Goal: Task Accomplishment & Management: Use online tool/utility

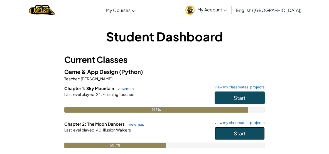
click at [241, 134] on span "Start" at bounding box center [240, 133] width 12 height 6
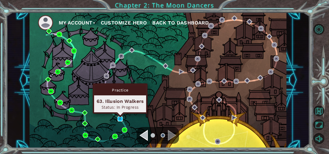
click at [119, 118] on img at bounding box center [119, 118] width 5 height 5
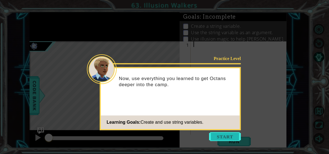
click at [217, 136] on button "Start" at bounding box center [225, 136] width 32 height 9
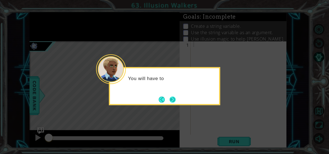
click at [173, 99] on button "Next" at bounding box center [172, 100] width 6 height 6
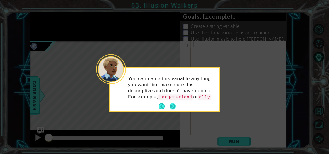
click at [172, 110] on button "Next" at bounding box center [172, 106] width 6 height 6
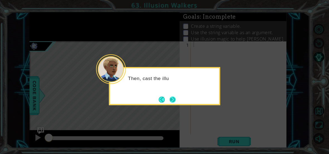
click at [171, 102] on button "Next" at bounding box center [172, 100] width 6 height 6
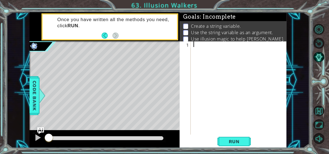
paste textarea "v"
type textarea "v"
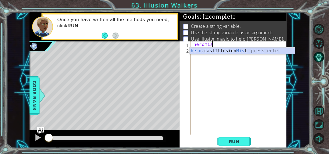
scroll to position [0, 1]
click at [236, 50] on div "hero .castIllusion Mis t press enter" at bounding box center [241, 58] width 105 height 20
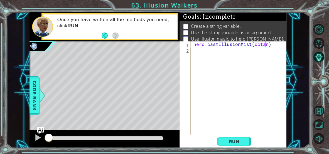
scroll to position [0, 4]
type textarea "hero.castIllusionMist(octans)"
click at [230, 85] on div "hero . castIllusionMist ( octans )" at bounding box center [240, 93] width 96 height 105
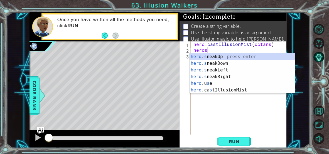
scroll to position [0, 1]
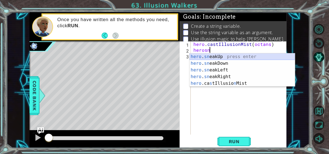
click at [234, 58] on div "hero . sn eakUp press enter hero . sn eakDown press enter hero . sn eakLeft pre…" at bounding box center [241, 76] width 105 height 47
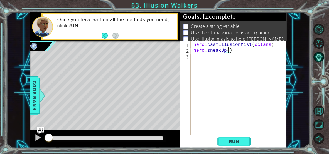
click at [272, 46] on div "hero . castIllusionMist ( octans ) hero . sneakUp ( )" at bounding box center [240, 93] width 96 height 105
type textarea "hero.castIllusionMist(octans)"
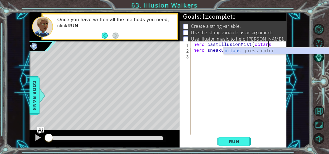
type textarea "hero.castIllusionMist(octans="
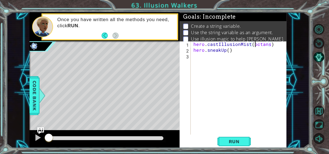
click at [254, 44] on div "hero . castIllusionMist ( octans ) hero . sneakUp ( )" at bounding box center [240, 93] width 96 height 105
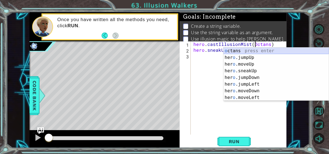
click at [262, 51] on div "o ctans press enter her o .jumpUp press enter her o .moveUp press enter her o .…" at bounding box center [275, 81] width 105 height 67
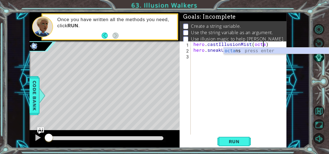
scroll to position [0, 4]
click at [257, 50] on div "octans press enter" at bounding box center [275, 58] width 105 height 20
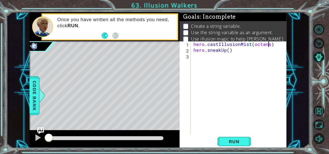
click at [254, 45] on div "hero . castIllusionMist ( octans ) hero . sneakUp ( )" at bounding box center [240, 93] width 96 height 105
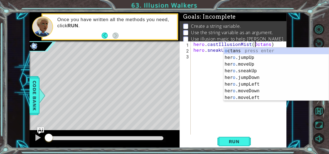
scroll to position [0, 4]
click at [238, 138] on button "Run" at bounding box center [233, 141] width 33 height 11
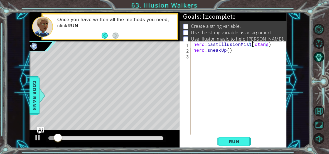
type textarea "hero.castIllusionMist(octans)"
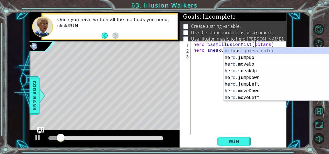
click at [210, 61] on div "hero . castIllusionMist ( octans ) hero . sneakUp ( )" at bounding box center [240, 93] width 96 height 105
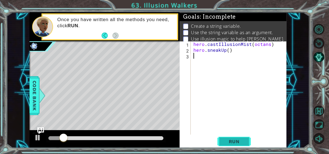
click at [246, 138] on button "Run" at bounding box center [233, 141] width 33 height 11
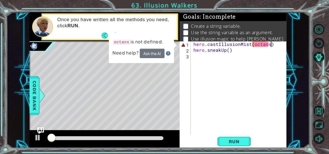
click at [275, 43] on div "hero . castIllusionMist ( octans ) hero . sneakUp ( )" at bounding box center [240, 93] width 96 height 105
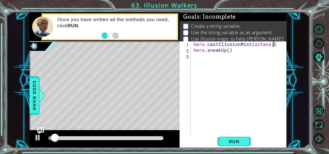
type textarea "hero.castIllusionMist(octans)"
click at [194, 45] on div "hero . castIllusionMist ( octans ) hero . sneakUp ( )" at bounding box center [240, 93] width 96 height 105
type textarea "hero.castIllusionMist(octans)"
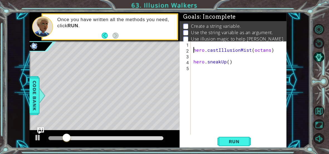
click at [196, 45] on div "hero . castIllusionMist ( octans ) hero . sneakUp ( )" at bounding box center [240, 93] width 96 height 105
click at [206, 60] on div "steps = 2 hero . castIllusionMist ( octans ) hero . sneakUp ( )" at bounding box center [240, 93] width 96 height 105
type textarea "hero.sneakUp()"
click at [205, 57] on div "steps = 2 hero . castIllusionMist ( octans ) hero . sneakUp ( )" at bounding box center [240, 93] width 96 height 105
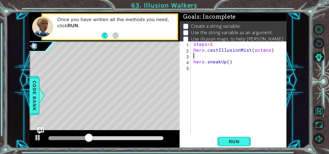
scroll to position [0, 0]
click at [228, 56] on div "steps = 2 hero . castIllusionMist ( octans ) hero . sneakUp ( )" at bounding box center [240, 93] width 96 height 105
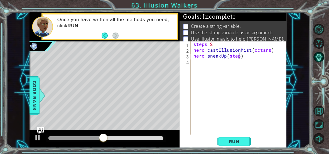
scroll to position [0, 3]
click at [239, 145] on button "Run" at bounding box center [233, 141] width 33 height 11
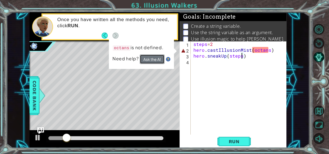
click at [154, 59] on button "Ask the AI" at bounding box center [152, 60] width 25 height 10
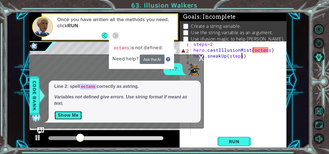
click at [64, 118] on button "Show Me" at bounding box center [68, 115] width 28 height 9
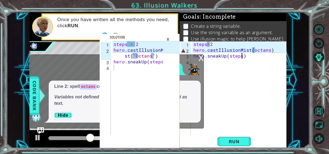
click at [268, 49] on div "steps = 2 hero . castIllusionMist ( octans ) hero . sneakUp ( steps )" at bounding box center [240, 93] width 96 height 105
click at [253, 51] on div "steps = 2 hero . castIllusionMist ( octans ") hero . sneakUp ( steps )" at bounding box center [240, 93] width 96 height 105
click at [257, 50] on div "steps = 2 hero . castIllusionMist ( "octans" ) hero . sneakUp ( steps )" at bounding box center [240, 93] width 96 height 105
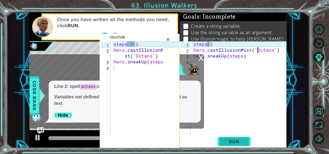
type textarea "hero.castIllusionMist("Octans")"
click at [225, 142] on span "Run" at bounding box center [234, 142] width 22 height 6
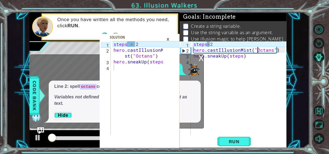
click at [169, 39] on div "×" at bounding box center [168, 38] width 9 height 9
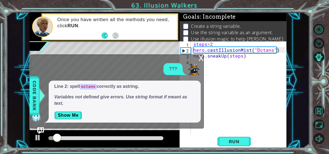
click at [201, 58] on div "x" at bounding box center [200, 58] width 5 height 6
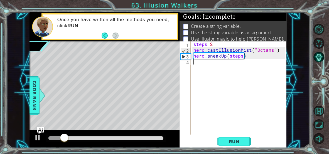
click at [222, 64] on div "steps = 2 hero . castIllusionMist ( "Octans" ) hero . sneakUp ( steps )" at bounding box center [240, 93] width 96 height 105
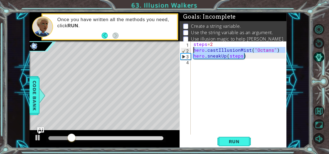
drag, startPoint x: 263, startPoint y: 56, endPoint x: 187, endPoint y: 50, distance: 75.7
click at [187, 50] on div "1 2 3 4 steps = 2 hero . castIllusionMist ( "Octans" ) hero . sneakUp ( steps )…" at bounding box center [232, 87] width 106 height 93
click at [197, 56] on div "steps = 2 hero . castIllusionMist ( "Octans" ) hero . sneakUp ( steps )" at bounding box center [238, 87] width 93 height 93
type textarea "hero.sneakUp(steps)"
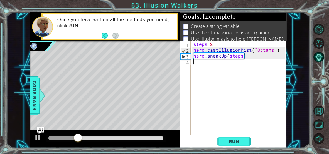
click at [198, 60] on div "steps = 2 hero . castIllusionMist ( "Octans" ) hero . sneakUp ( steps )" at bounding box center [240, 93] width 96 height 105
paste textarea "hero.sneakUp(steps)"
type textarea "hero.sneakUp(steps)"
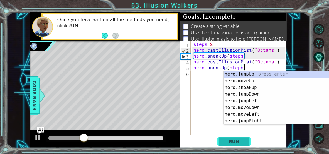
click at [240, 140] on span "Run" at bounding box center [234, 142] width 22 height 6
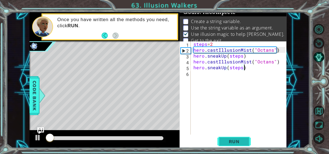
scroll to position [5, 0]
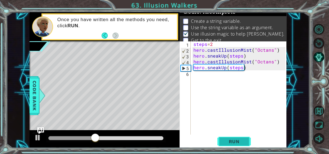
click at [240, 140] on span "Run" at bounding box center [234, 142] width 22 height 6
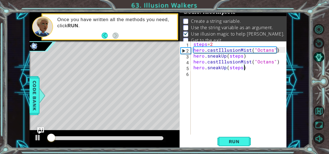
click at [262, 66] on div "steps = 2 hero . castIllusionMist ( "Octans" ) hero . sneakUp ( steps ) hero . …" at bounding box center [240, 93] width 96 height 105
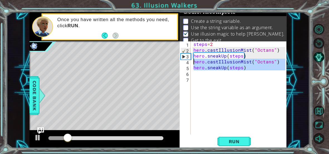
drag, startPoint x: 261, startPoint y: 71, endPoint x: 186, endPoint y: 62, distance: 76.2
click at [186, 62] on div "1 2 3 4 5 6 7 steps = 2 hero . castIllusionMist ( "Octans" ) hero . sneakUp ( s…" at bounding box center [232, 87] width 106 height 93
type textarea "hero.castIllusionMist("Octans") hero.sneakUp(steps)"
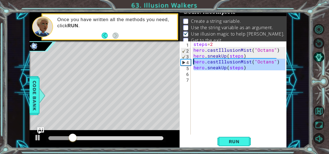
click at [221, 78] on div "steps = 2 hero . castIllusionMist ( "Octans" ) hero . sneakUp ( steps ) hero . …" at bounding box center [240, 93] width 96 height 105
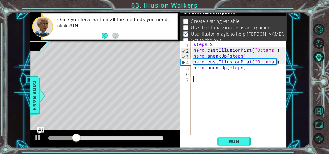
click at [212, 74] on div "steps = 2 hero . castIllusionMist ( "Octans" ) hero . sneakUp ( steps ) hero . …" at bounding box center [240, 93] width 96 height 105
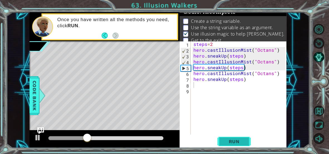
click at [236, 139] on span "Run" at bounding box center [234, 142] width 22 height 6
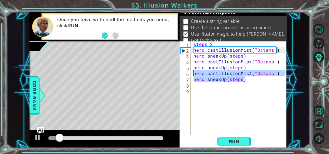
drag, startPoint x: 250, startPoint y: 80, endPoint x: 190, endPoint y: 74, distance: 60.4
click at [190, 74] on div "1 2 3 4 5 6 7 8 9 steps = 2 hero . castIllusionMist ( "Octans" ) hero . sneakUp…" at bounding box center [232, 87] width 106 height 93
type textarea "hero.castIllusionMist("Octans") hero.sneakUp(steps)"
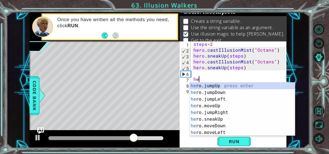
type textarea "h"
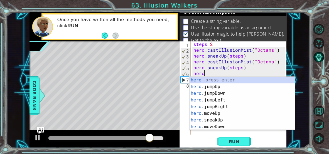
scroll to position [0, 1]
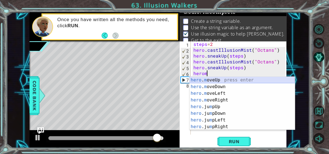
click at [210, 80] on div "hero . m oveUp press enter hero . m oveDown press enter hero . m oveLeft press …" at bounding box center [241, 110] width 105 height 67
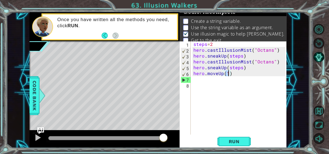
type textarea "hero.moveUp(1)"
click at [238, 135] on div "hero.moveUp(1) 1 2 3 4 5 6 7 8 steps = 2 hero . castIllusionMist ( "Octans" ) h…" at bounding box center [232, 94] width 107 height 107
click at [242, 140] on span "Run" at bounding box center [234, 142] width 22 height 6
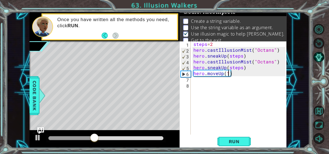
click at [262, 84] on div "steps = 2 hero . castIllusionMist ( "Octans" ) hero . sneakUp ( steps ) hero . …" at bounding box center [240, 93] width 96 height 105
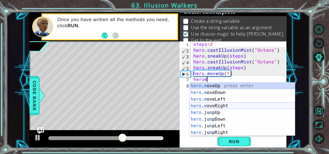
click at [212, 104] on div "hero . m oveUp press enter hero . m oveDown press enter hero . m oveLeft press …" at bounding box center [241, 116] width 105 height 67
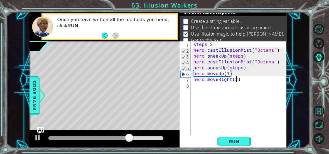
scroll to position [0, 2]
click at [241, 141] on span "Run" at bounding box center [234, 142] width 22 height 6
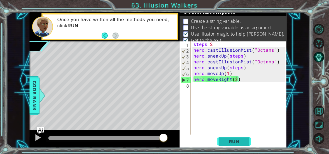
click at [232, 140] on span "Run" at bounding box center [234, 142] width 22 height 6
click at [194, 45] on div "steps = 2 hero . castIllusionMist ( "Octans" ) hero . sneakUp ( steps ) hero . …" at bounding box center [240, 93] width 96 height 105
type textarea "steps=2"
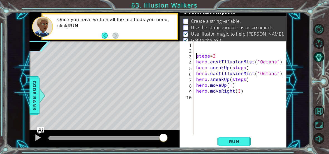
click at [196, 43] on div "steps = 2 hero . castIllusionMist ( "Octans" ) hero . sneakUp ( steps ) hero . …" at bounding box center [241, 93] width 93 height 105
click at [226, 139] on span "Run" at bounding box center [234, 142] width 22 height 6
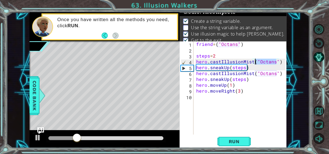
drag, startPoint x: 277, startPoint y: 61, endPoint x: 256, endPoint y: 63, distance: 21.2
click at [256, 63] on div "friend = ( "Octans" ) steps = 2 hero . castIllusionMist ( "Octans" ) hero . sne…" at bounding box center [241, 93] width 93 height 105
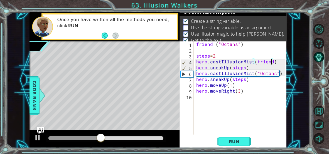
click at [275, 74] on div "friend = ( "Octans" ) steps = 2 hero . castIllusionMist ( friend ) hero . sneak…" at bounding box center [241, 93] width 93 height 105
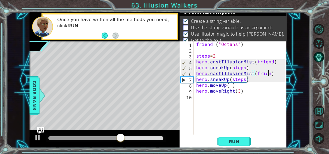
type textarea "hero.castIllusionMist(friend)"
click at [258, 111] on div "friend = ( "Octans" ) steps = 2 hero . castIllusionMist ( friend ) hero . sneak…" at bounding box center [241, 93] width 93 height 105
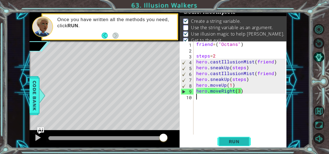
click at [233, 142] on span "Run" at bounding box center [234, 142] width 22 height 6
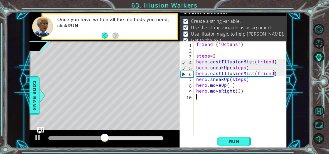
click at [273, 145] on div "Run" at bounding box center [234, 141] width 107 height 11
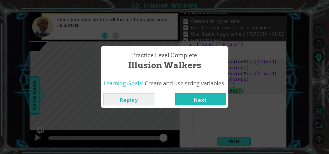
click at [223, 101] on button "Next" at bounding box center [200, 99] width 51 height 13
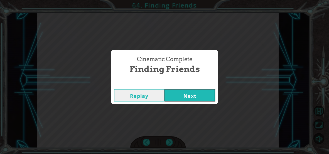
click at [174, 98] on button "Next" at bounding box center [189, 95] width 51 height 13
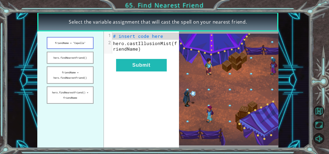
click at [61, 42] on button "friendName = "Capella"" at bounding box center [70, 43] width 47 height 12
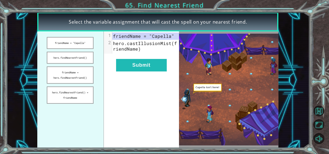
click at [77, 64] on ul "friendName = "Capella" hero.findNearestFriend() friendName = hero.findNearestFr…" at bounding box center [69, 89] width 67 height 117
click at [73, 58] on button "hero.findNearestFriend()" at bounding box center [70, 58] width 47 height 12
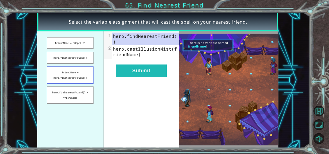
click at [80, 76] on button "friendName = hero.findNearestFriend()" at bounding box center [70, 74] width 47 height 17
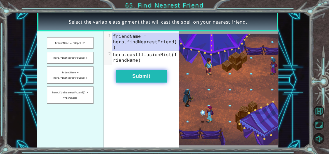
click at [152, 71] on button "Submit" at bounding box center [141, 76] width 51 height 13
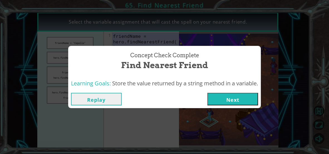
click at [240, 96] on button "Next" at bounding box center [232, 99] width 51 height 13
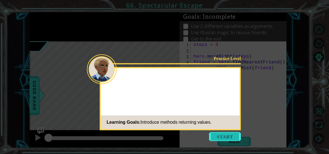
click at [237, 139] on button "Start" at bounding box center [225, 136] width 32 height 9
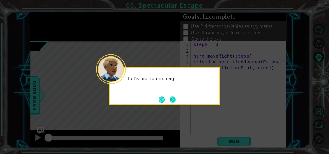
click at [169, 97] on button "Next" at bounding box center [172, 100] width 6 height 6
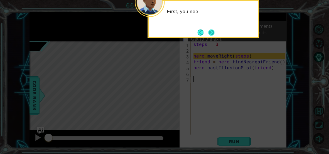
click at [212, 30] on button "Next" at bounding box center [211, 32] width 6 height 6
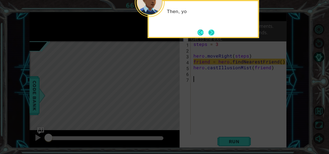
click at [214, 29] on button "Next" at bounding box center [211, 32] width 6 height 6
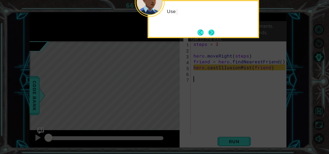
click at [214, 29] on button "Next" at bounding box center [211, 32] width 6 height 6
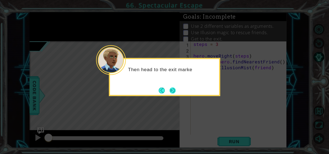
click at [170, 90] on button "Next" at bounding box center [172, 90] width 6 height 6
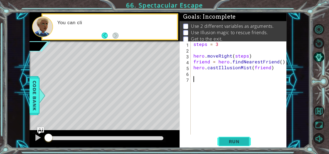
click at [235, 138] on button "Run" at bounding box center [233, 141] width 33 height 11
click at [243, 137] on button "Run" at bounding box center [233, 141] width 33 height 11
click at [244, 140] on span "Run" at bounding box center [234, 142] width 22 height 6
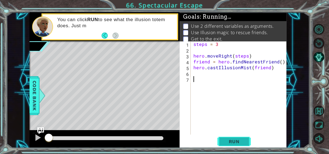
click at [243, 143] on span "Run" at bounding box center [234, 142] width 22 height 6
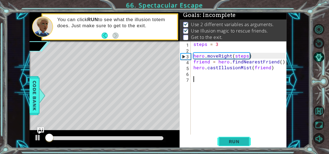
click at [240, 139] on span "Run" at bounding box center [234, 142] width 22 height 6
click at [242, 144] on span "Run" at bounding box center [234, 142] width 22 height 6
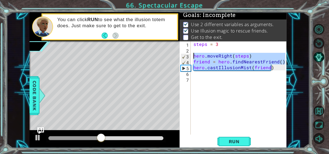
drag, startPoint x: 280, startPoint y: 68, endPoint x: 191, endPoint y: 56, distance: 89.5
click at [191, 56] on div "1 2 3 4 5 6 7 steps = 3 hero . moveRight ( steps ) friend = hero . findNearestF…" at bounding box center [232, 87] width 106 height 93
type textarea "hero.moveRight(steps) friend = hero.findNearestFriend()"
click at [208, 72] on div "steps = 3 hero . moveRight ( steps ) friend = hero . findNearestFriend ( ) hero…" at bounding box center [240, 93] width 96 height 105
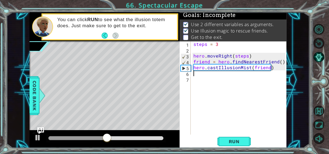
paste textarea "hero.castIllusionMist(friend)"
type textarea "hero.castIllusionMist(friend)"
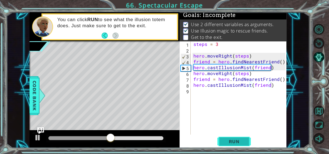
click at [240, 142] on span "Run" at bounding box center [234, 142] width 22 height 6
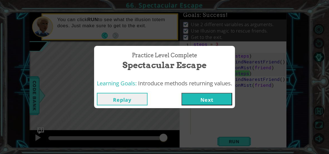
click at [203, 103] on button "Next" at bounding box center [206, 99] width 51 height 13
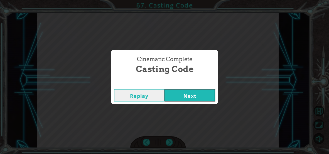
click at [207, 90] on button "Next" at bounding box center [189, 95] width 51 height 13
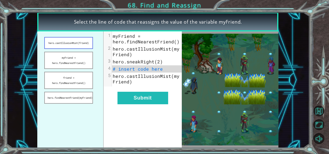
click at [71, 41] on button "hero.castIllusionMist(friend)" at bounding box center [68, 43] width 48 height 12
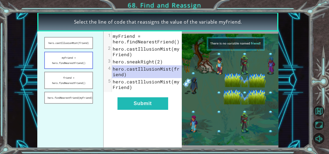
click at [78, 57] on button "myFriend = hero.findNearestFriend()" at bounding box center [68, 60] width 48 height 17
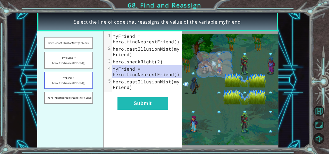
click at [85, 75] on button "friend = hero.findNearestFriend()" at bounding box center [68, 80] width 48 height 17
click at [71, 62] on button "myFriend = hero.findNearestFriend()" at bounding box center [68, 60] width 48 height 17
click at [146, 104] on button "Submit" at bounding box center [142, 103] width 51 height 13
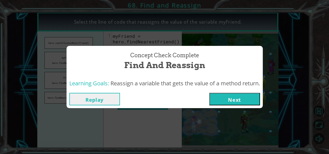
click at [233, 98] on button "Next" at bounding box center [234, 99] width 51 height 13
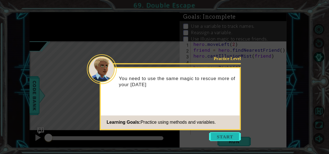
click at [225, 137] on button "Start" at bounding box center [225, 136] width 32 height 9
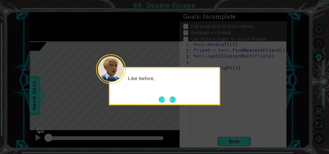
click at [176, 94] on div "Like before," at bounding box center [164, 86] width 111 height 38
click at [176, 97] on button "Next" at bounding box center [172, 100] width 6 height 6
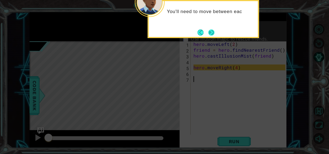
click at [209, 32] on button "Next" at bounding box center [211, 32] width 6 height 6
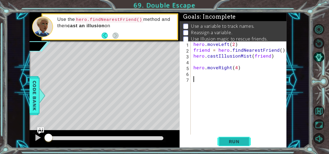
click at [229, 141] on span "Run" at bounding box center [234, 142] width 22 height 6
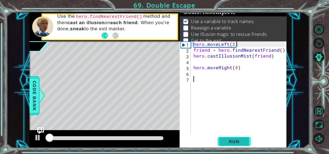
scroll to position [5, 0]
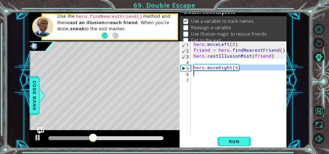
drag, startPoint x: 259, startPoint y: 66, endPoint x: 251, endPoint y: 70, distance: 8.7
click at [251, 70] on div "hero . moveLeft ( 2 ) friend = hero . findNearestFriend ( ) hero . castIllusion…" at bounding box center [240, 93] width 96 height 105
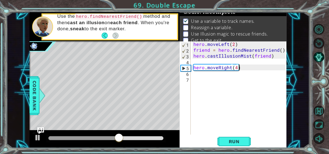
click at [258, 68] on div "hero . moveLeft ( 2 ) friend = hero . findNearestFriend ( ) hero . castIllusion…" at bounding box center [240, 93] width 96 height 105
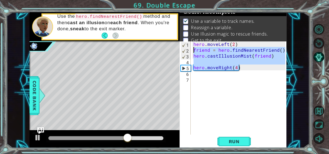
drag, startPoint x: 259, startPoint y: 69, endPoint x: 192, endPoint y: 52, distance: 68.5
click at [192, 52] on div "hero . moveLeft ( 2 ) friend = hero . findNearestFriend ( ) hero . castIllusion…" at bounding box center [240, 93] width 96 height 105
type textarea "friend = hero.findNearestFriend() hero.castIllusionMist(friend)"
click at [230, 77] on div "hero . moveLeft ( 2 ) friend = hero . findNearestFriend ( ) hero . castIllusion…" at bounding box center [240, 93] width 96 height 105
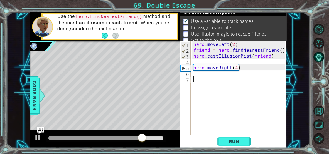
paste textarea "hero.moveRight(4)"
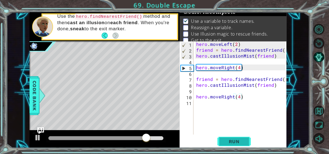
click at [239, 143] on span "Run" at bounding box center [234, 142] width 22 height 6
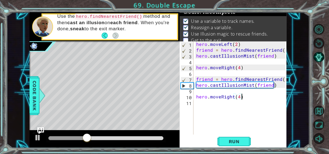
click at [231, 97] on div "hero . moveLeft ( 2 ) friend = hero . findNearestFriend ( ) hero . castIllusion…" at bounding box center [241, 93] width 93 height 105
click at [233, 98] on div "hero . moveLeft ( 2 ) friend = hero . findNearestFriend ( ) hero . castIllusion…" at bounding box center [241, 93] width 93 height 105
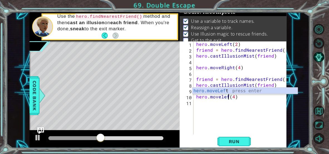
scroll to position [0, 2]
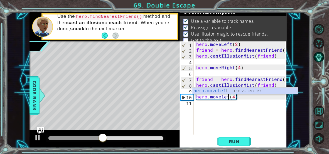
click at [247, 93] on div "hero.moveLef t press enter" at bounding box center [244, 98] width 105 height 20
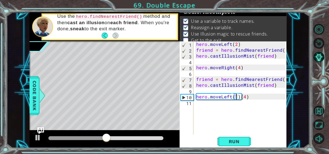
click at [251, 100] on div "hero . moveLeft ( 2 ) friend = hero . findNearestFriend ( ) hero . castIllusion…" at bounding box center [241, 93] width 93 height 105
click at [236, 96] on div "hero . moveLeft ( 2 ) friend = hero . findNearestFriend ( ) hero . castIllusion…" at bounding box center [241, 93] width 93 height 105
click at [242, 97] on div "hero . moveLeft ( 2 ) friend = hero . findNearestFriend ( ) hero . castIllusion…" at bounding box center [241, 93] width 93 height 105
click at [234, 96] on div "hero . moveLeft ( 2 ) friend = hero . findNearestFriend ( ) hero . castIllusion…" at bounding box center [241, 93] width 93 height 105
click at [237, 96] on div "hero . moveLeft ( 2 ) friend = hero . findNearestFriend ( ) hero . castIllusion…" at bounding box center [241, 93] width 93 height 105
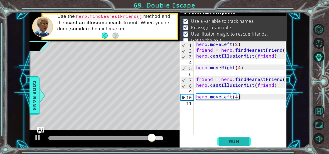
click at [236, 140] on span "Run" at bounding box center [234, 142] width 22 height 6
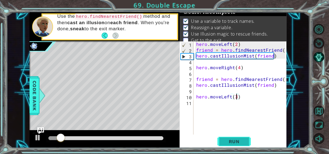
click at [249, 140] on button "Run" at bounding box center [233, 141] width 33 height 11
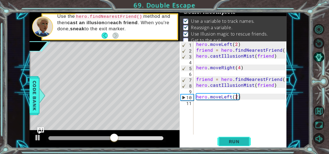
type textarea "hero.moveLeft(2)"
click at [234, 138] on button "Run" at bounding box center [233, 141] width 33 height 11
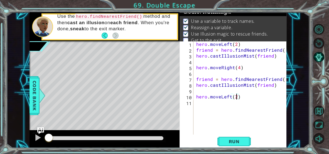
click at [243, 100] on div "hero . moveLeft ( 2 ) friend = hero . findNearestFriend ( ) hero . castIllusion…" at bounding box center [241, 93] width 93 height 105
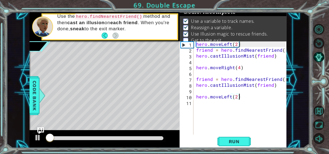
click at [243, 102] on div "hero . moveLeft ( 2 ) friend = hero . findNearestFriend ( ) hero . castIllusion…" at bounding box center [241, 93] width 93 height 105
type textarea "j"
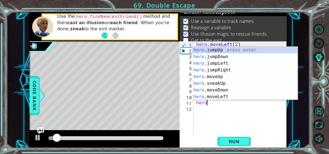
scroll to position [0, 0]
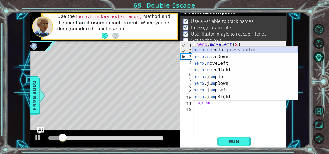
click at [265, 49] on div "hero . m oveUp press enter hero . m oveDown press enter hero . m oveLeft press …" at bounding box center [244, 80] width 105 height 67
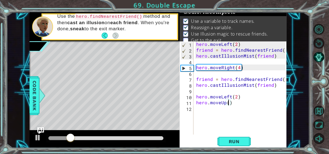
scroll to position [0, 2]
click at [233, 140] on span "Run" at bounding box center [234, 142] width 22 height 6
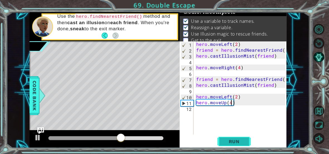
type textarea "hero.moveUp(4)"
click at [237, 142] on span "Run" at bounding box center [234, 142] width 22 height 6
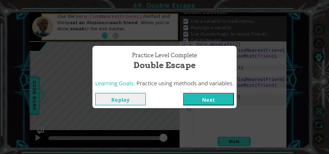
click at [226, 98] on button "Next" at bounding box center [208, 99] width 51 height 13
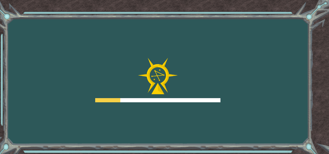
click at [222, 100] on div "Goals Error loading from server. Try refreshing the page. You'll need to join a…" at bounding box center [164, 77] width 329 height 154
